Goal: Task Accomplishment & Management: Use online tool/utility

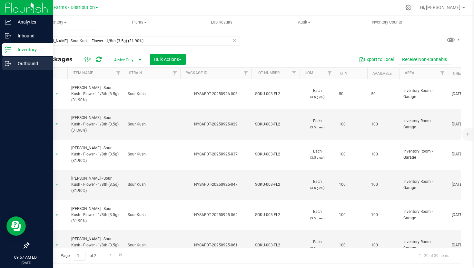
click at [13, 67] on div "Outbound" at bounding box center [27, 63] width 51 height 13
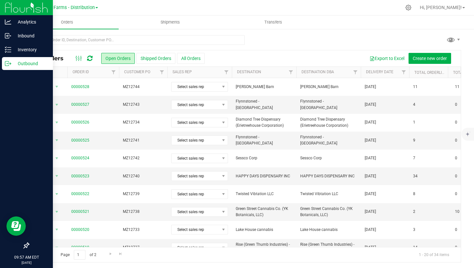
click at [363, 72] on th "Delivery Date" at bounding box center [385, 72] width 48 height 11
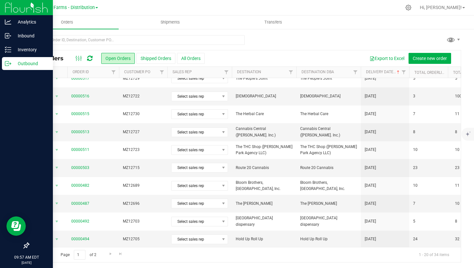
scroll to position [188, 0]
click at [106, 253] on link "Go to the next page" at bounding box center [110, 254] width 9 height 9
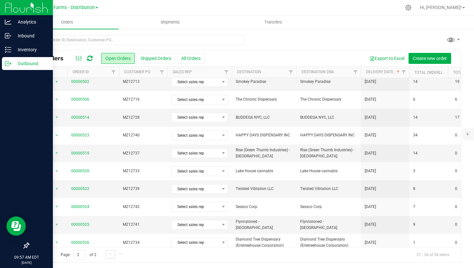
scroll to position [66, 0]
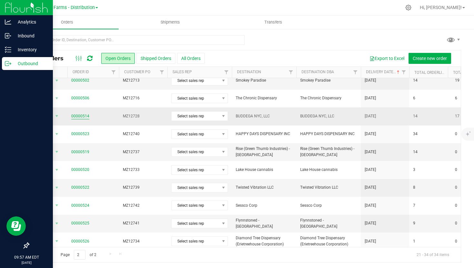
click at [81, 113] on link "00000514" at bounding box center [80, 116] width 18 height 6
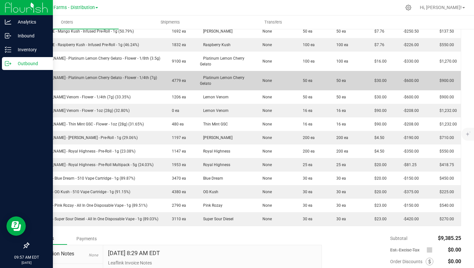
scroll to position [195, 0]
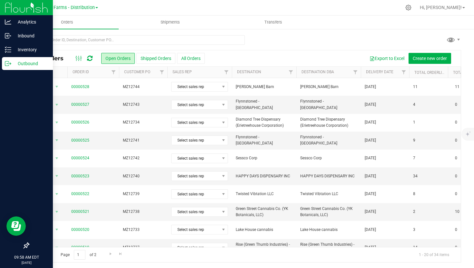
click at [364, 73] on th "Delivery Date" at bounding box center [385, 72] width 48 height 11
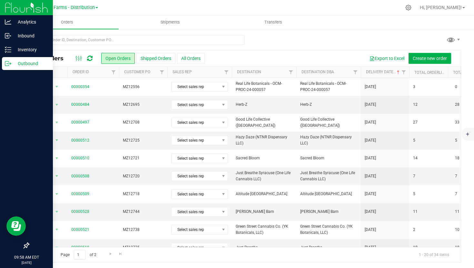
click at [364, 73] on th "Delivery Date" at bounding box center [385, 72] width 48 height 11
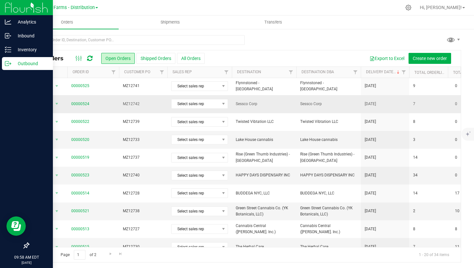
scroll to position [38, 0]
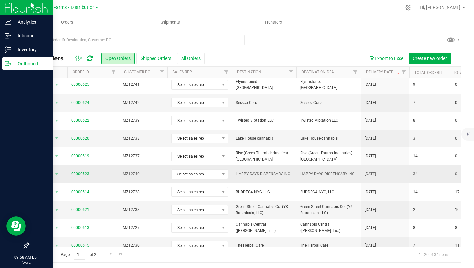
click at [83, 173] on link "00000523" at bounding box center [80, 174] width 18 height 6
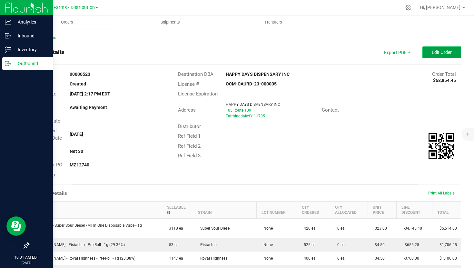
click at [444, 48] on button "Edit Order" at bounding box center [442, 52] width 39 height 12
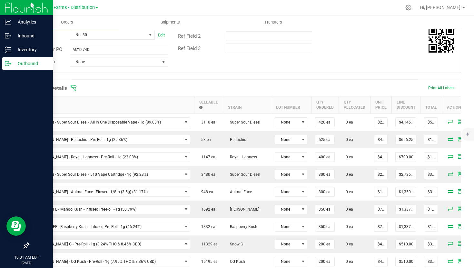
scroll to position [119, 0]
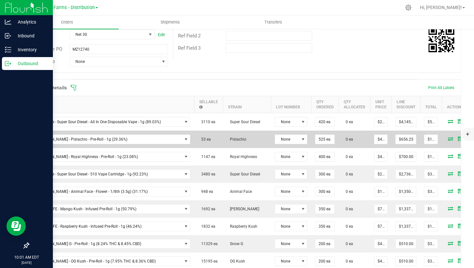
click at [448, 139] on icon at bounding box center [450, 139] width 5 height 4
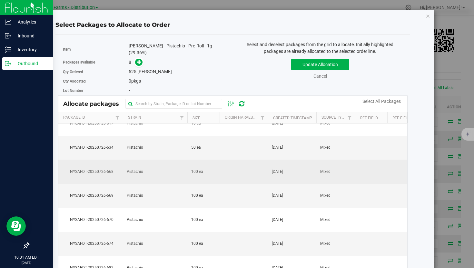
scroll to position [0, 0]
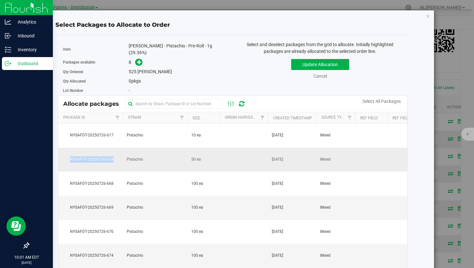
drag, startPoint x: 116, startPoint y: 157, endPoint x: 70, endPoint y: 157, distance: 46.1
click at [70, 157] on span "NYSAFDT-20250726-634" at bounding box center [90, 159] width 57 height 6
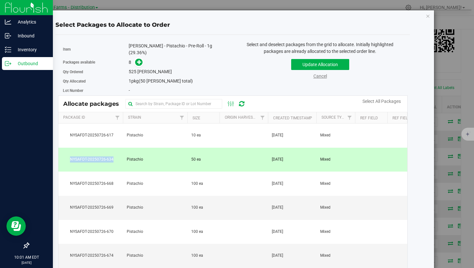
click at [317, 77] on link "Cancel" at bounding box center [321, 76] width 14 height 5
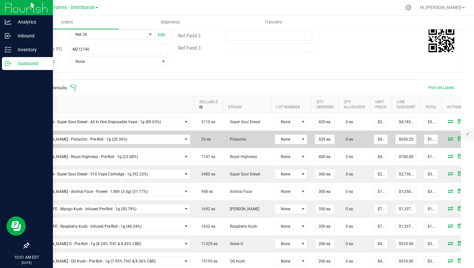
click at [448, 138] on icon at bounding box center [450, 139] width 5 height 4
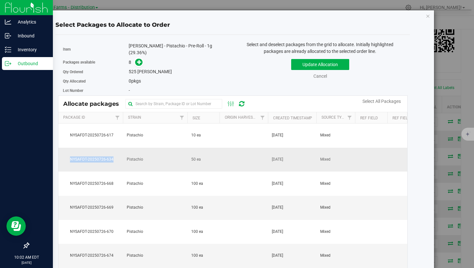
drag, startPoint x: 115, startPoint y: 156, endPoint x: 69, endPoint y: 158, distance: 45.2
click at [69, 158] on span "NYSAFDT-20250726-634" at bounding box center [90, 159] width 57 height 6
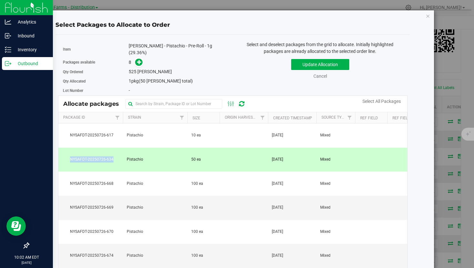
copy span "NYSAFDT-20250726-634"
click at [320, 80] on div "Select and deselect packages from the grid to allocate. Initially highlighted p…" at bounding box center [320, 66] width 175 height 51
click at [320, 77] on link "Cancel" at bounding box center [321, 76] width 14 height 5
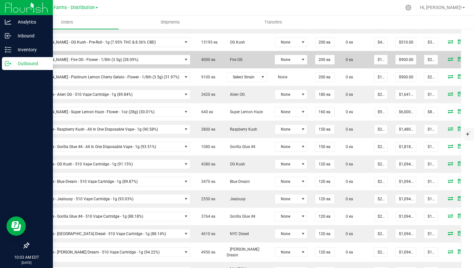
scroll to position [338, 0]
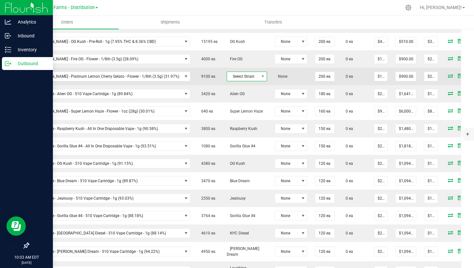
click at [259, 77] on span at bounding box center [263, 76] width 8 height 9
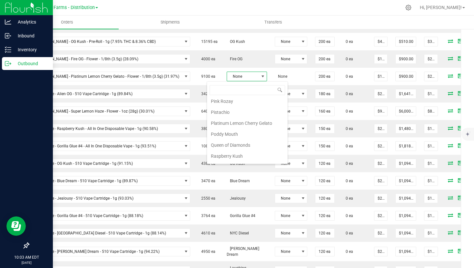
scroll to position [485, 0]
click at [237, 128] on li "Platinum Lemon Cherry Gelato" at bounding box center [247, 123] width 81 height 11
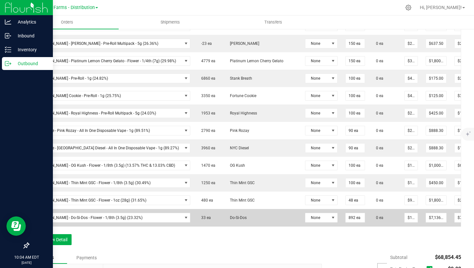
scroll to position [0, 28]
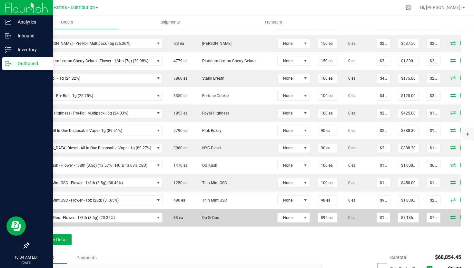
click at [451, 219] on icon at bounding box center [453, 217] width 5 height 4
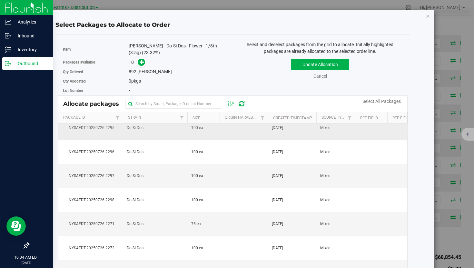
scroll to position [0, 0]
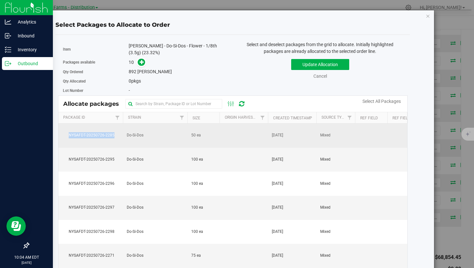
drag, startPoint x: 115, startPoint y: 133, endPoint x: 66, endPoint y: 135, distance: 48.8
click at [66, 135] on span "NYSAFDT-20250726-2285" at bounding box center [90, 135] width 57 height 6
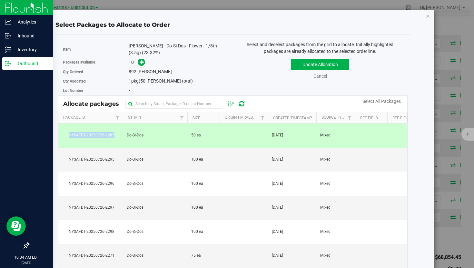
copy span "NYSAFDT-20250726-2285"
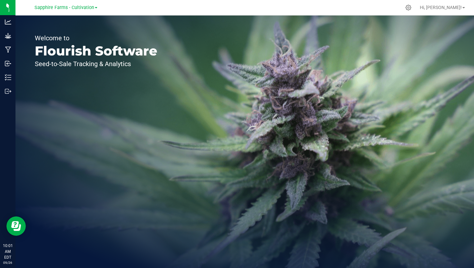
click at [95, 8] on span at bounding box center [96, 7] width 3 height 1
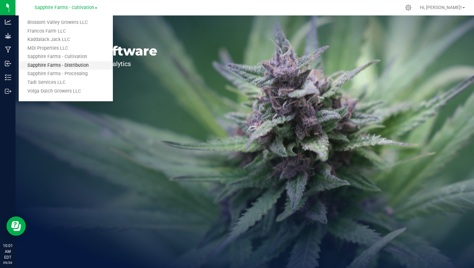
click at [79, 64] on link "Sapphire Farms - Distribution" at bounding box center [66, 65] width 94 height 9
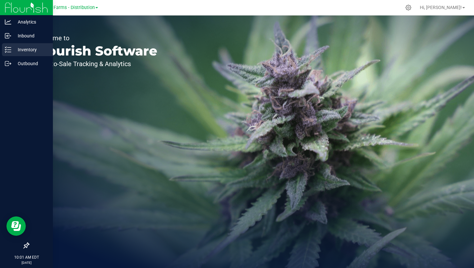
click at [11, 50] on p "Inventory" at bounding box center [30, 50] width 39 height 8
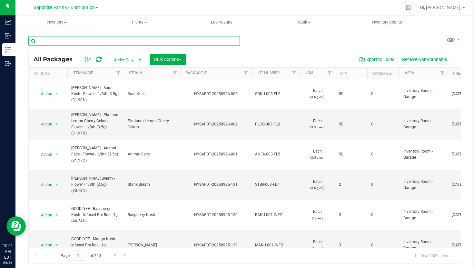
click at [134, 41] on input "text" at bounding box center [134, 41] width 212 height 10
paste input "[PERSON_NAME] - Sour Kush - Flower - 1/8th (3.5g) (31.90%)"
type input "[PERSON_NAME] - Sour Kush - Flower - 1/8th (3.5g) (31.90%)"
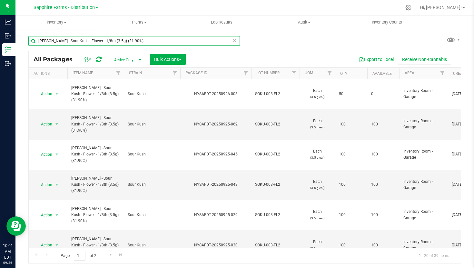
click at [238, 41] on input "[PERSON_NAME] - Sour Kush - Flower - 1/8th (3.5g) (31.90%)" at bounding box center [134, 41] width 212 height 10
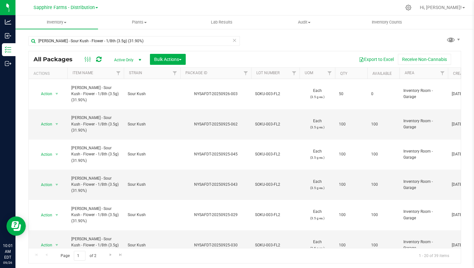
click at [235, 41] on icon at bounding box center [234, 40] width 5 height 8
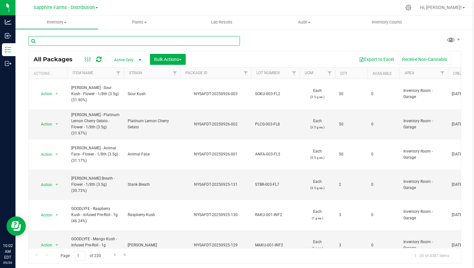
click at [138, 40] on input "text" at bounding box center [134, 41] width 212 height 10
paste input "NYSAFDT-20250726-634"
type input "NYSAFDT-20250726-634"
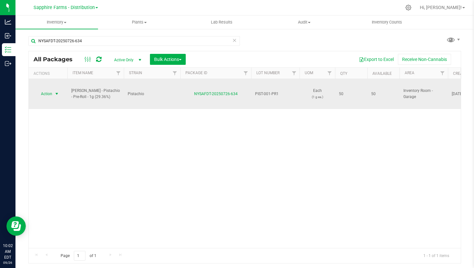
click at [56, 91] on span "select" at bounding box center [56, 93] width 5 height 5
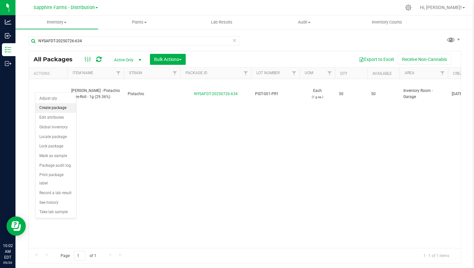
click at [55, 109] on li "Create package" at bounding box center [55, 108] width 41 height 10
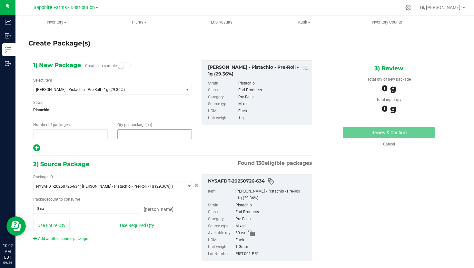
click at [143, 135] on span at bounding box center [154, 134] width 75 height 10
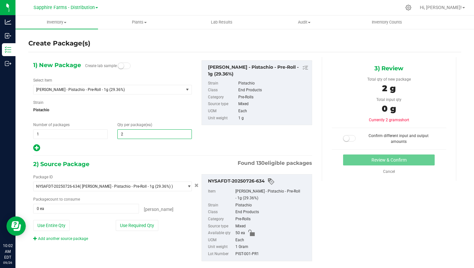
type input "25"
click at [138, 225] on button "Use Required Qty" at bounding box center [137, 225] width 43 height 11
type input "25 ea"
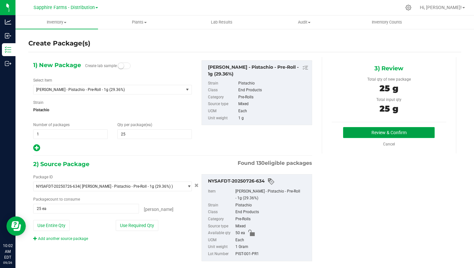
click at [375, 134] on button "Review & Confirm" at bounding box center [389, 132] width 92 height 11
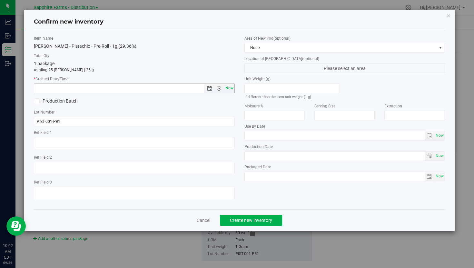
click at [228, 88] on span "Now" at bounding box center [229, 88] width 11 height 9
type input "9/26/2025 10:02 AM"
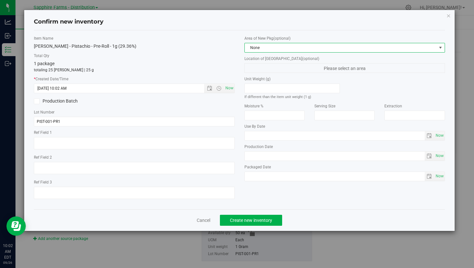
click at [300, 45] on span "None" at bounding box center [341, 47] width 192 height 9
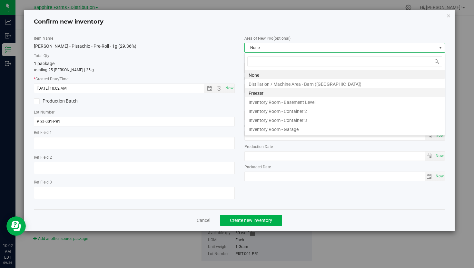
scroll to position [10, 201]
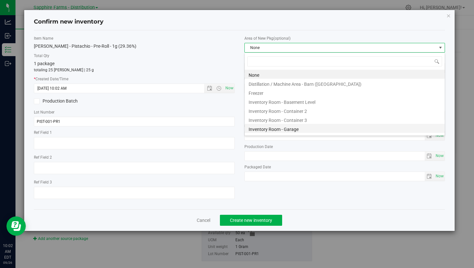
click at [287, 129] on li "Inventory Room - Garage" at bounding box center [345, 128] width 200 height 9
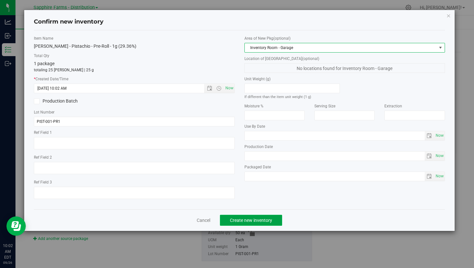
click at [263, 222] on span "Create new inventory" at bounding box center [251, 220] width 42 height 5
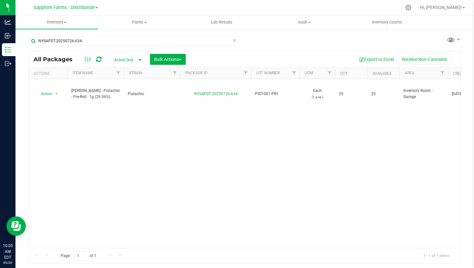
click at [235, 42] on icon at bounding box center [234, 40] width 5 height 8
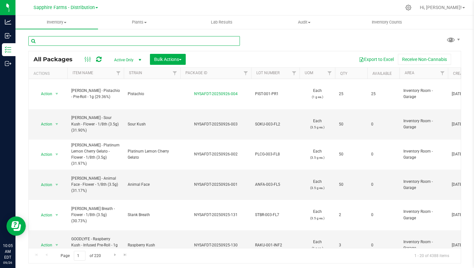
click at [202, 42] on input "text" at bounding box center [134, 41] width 212 height 10
paste input "NYSAFDT-20250726-2285"
type input "NYSAFDT-20250726-2285"
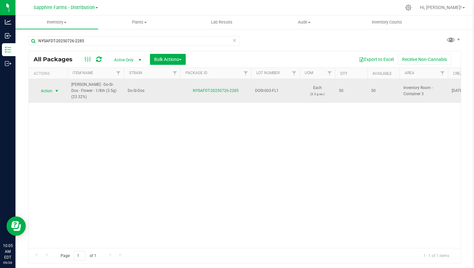
click at [54, 88] on span "select" at bounding box center [57, 90] width 8 height 9
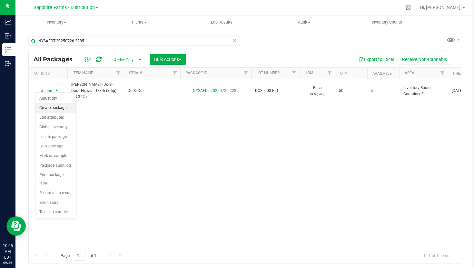
click at [53, 109] on li "Create package" at bounding box center [55, 108] width 41 height 10
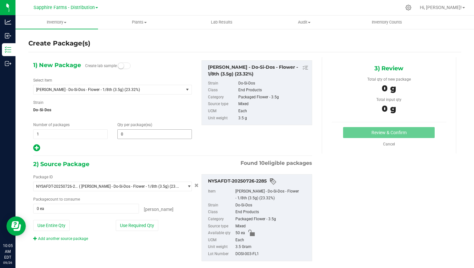
click at [146, 133] on span "0 0" at bounding box center [154, 134] width 75 height 10
type input "2"
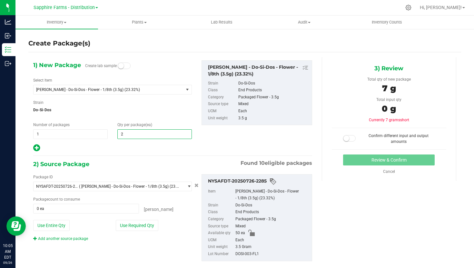
type input "2"
click at [152, 164] on div "2) Source Package Found 10 eligible packages" at bounding box center [172, 164] width 279 height 10
click at [147, 227] on button "Use Required Qty" at bounding box center [137, 225] width 43 height 11
type input "2 ea"
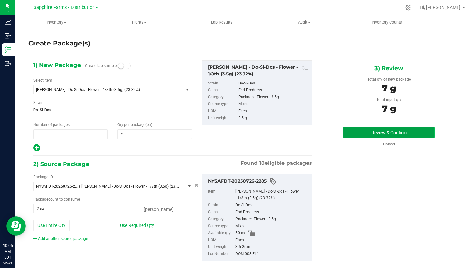
click at [351, 128] on button "Review & Confirm" at bounding box center [389, 132] width 92 height 11
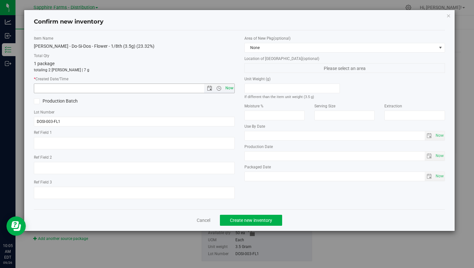
click at [228, 91] on span "Now" at bounding box center [229, 88] width 11 height 9
type input "9/26/2025 10:05 AM"
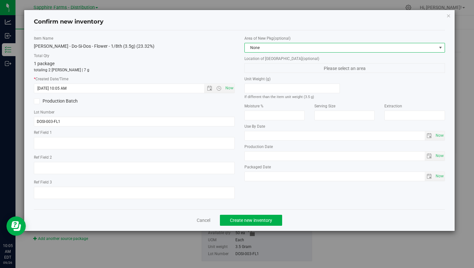
click at [276, 49] on span "None" at bounding box center [341, 47] width 192 height 9
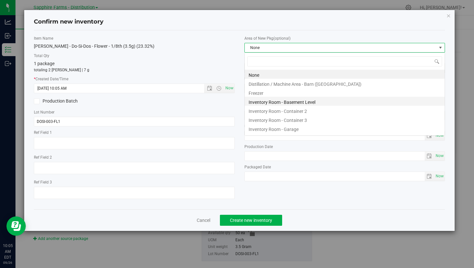
scroll to position [10, 201]
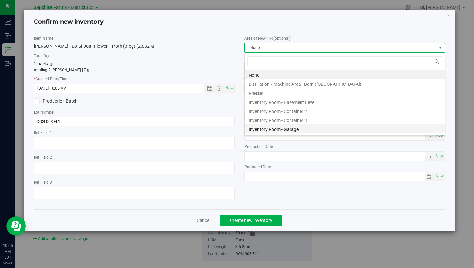
click at [284, 132] on li "Inventory Room - Garage" at bounding box center [345, 128] width 200 height 9
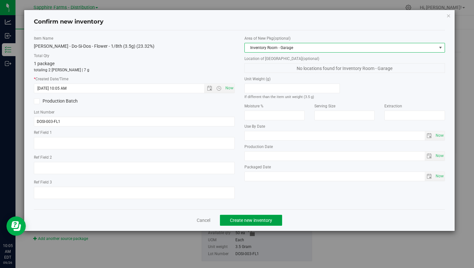
click at [263, 218] on span "Create new inventory" at bounding box center [251, 220] width 42 height 5
